Goal: Task Accomplishment & Management: Manage account settings

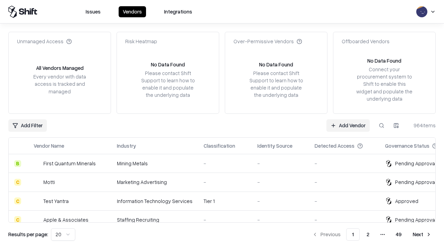
click at [348, 125] on link "Add Vendor" at bounding box center [347, 126] width 43 height 12
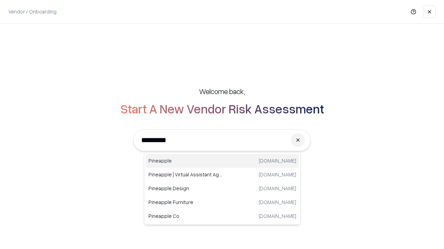
click at [222, 161] on div "Pineapple [DOMAIN_NAME]" at bounding box center [222, 161] width 153 height 14
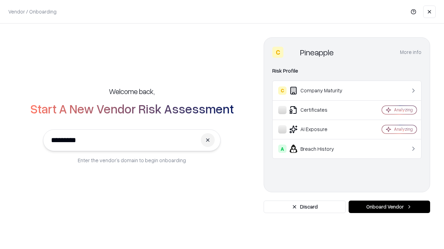
type input "*********"
click at [389, 207] on button "Onboard Vendor" at bounding box center [388, 207] width 81 height 12
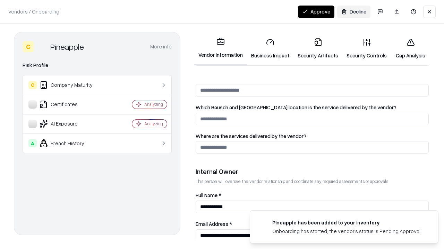
scroll to position [359, 0]
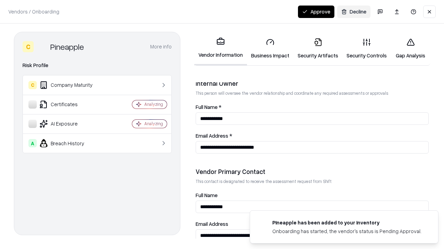
click at [317, 49] on link "Security Artifacts" at bounding box center [317, 49] width 49 height 32
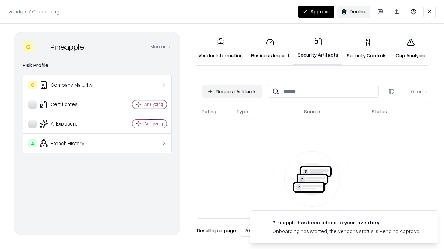
click at [232, 91] on button "Request Artifacts" at bounding box center [232, 91] width 60 height 12
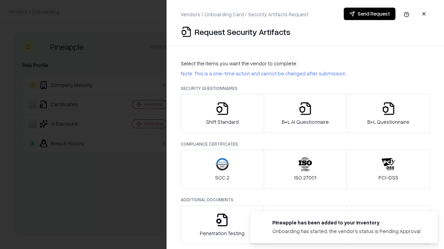
click at [388, 114] on icon "button" at bounding box center [388, 109] width 14 height 14
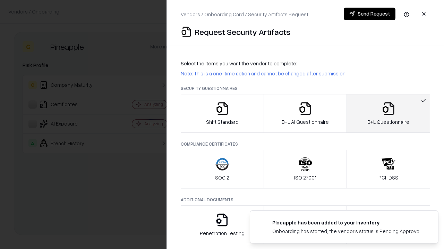
click at [305, 114] on icon "button" at bounding box center [305, 109] width 14 height 14
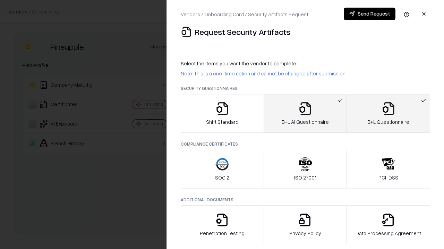
click at [369, 14] on button "Send Request" at bounding box center [369, 14] width 52 height 12
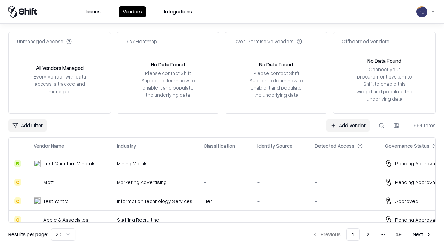
click at [381, 125] on button at bounding box center [381, 126] width 12 height 12
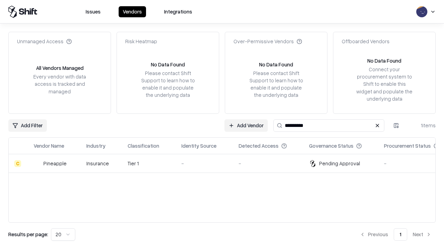
type input "*********"
click at [226, 164] on div "-" at bounding box center [204, 163] width 46 height 7
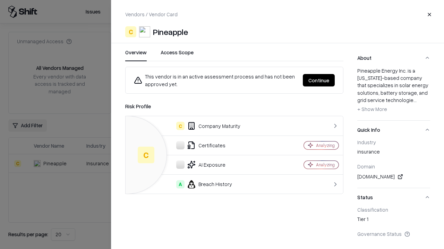
click at [318, 80] on button "Continue" at bounding box center [318, 80] width 32 height 12
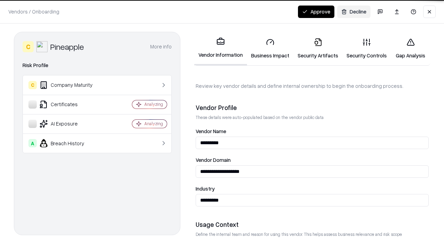
click at [317, 49] on link "Security Artifacts" at bounding box center [317, 49] width 49 height 32
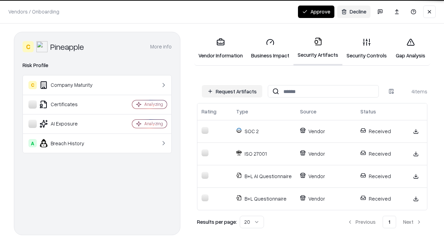
click at [316, 11] on button "Approve" at bounding box center [316, 12] width 36 height 12
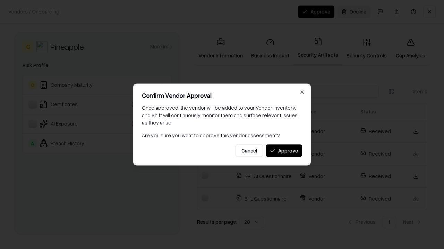
click at [283, 151] on button "Approve" at bounding box center [283, 150] width 36 height 12
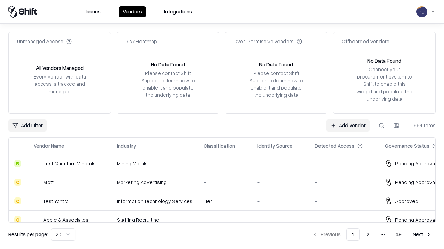
type input "*********"
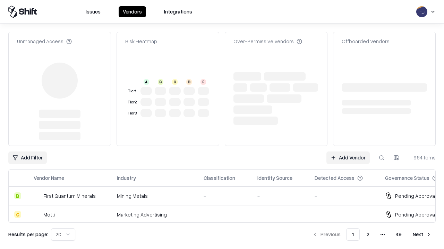
click at [348, 152] on link "Add Vendor" at bounding box center [347, 158] width 43 height 12
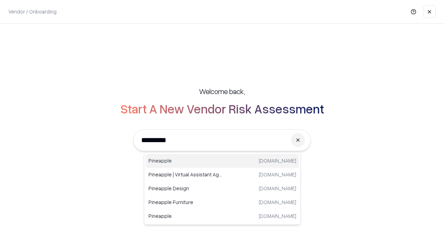
click at [222, 161] on div "Pineapple pineappleenergy.com" at bounding box center [222, 161] width 153 height 14
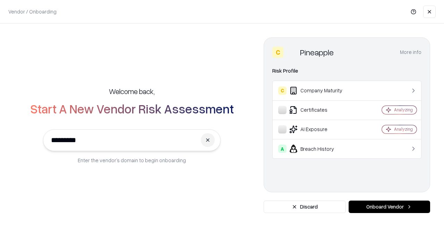
type input "*********"
click at [389, 207] on button "Onboard Vendor" at bounding box center [388, 207] width 81 height 12
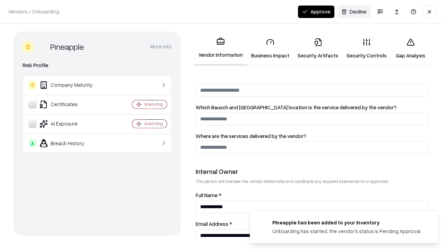
scroll to position [359, 0]
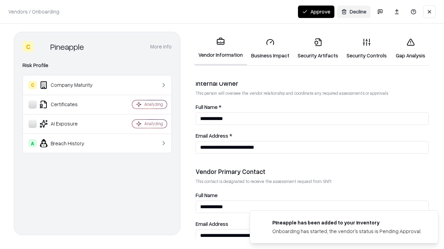
click at [316, 11] on button "Approve" at bounding box center [316, 12] width 36 height 12
